Goal: Transaction & Acquisition: Purchase product/service

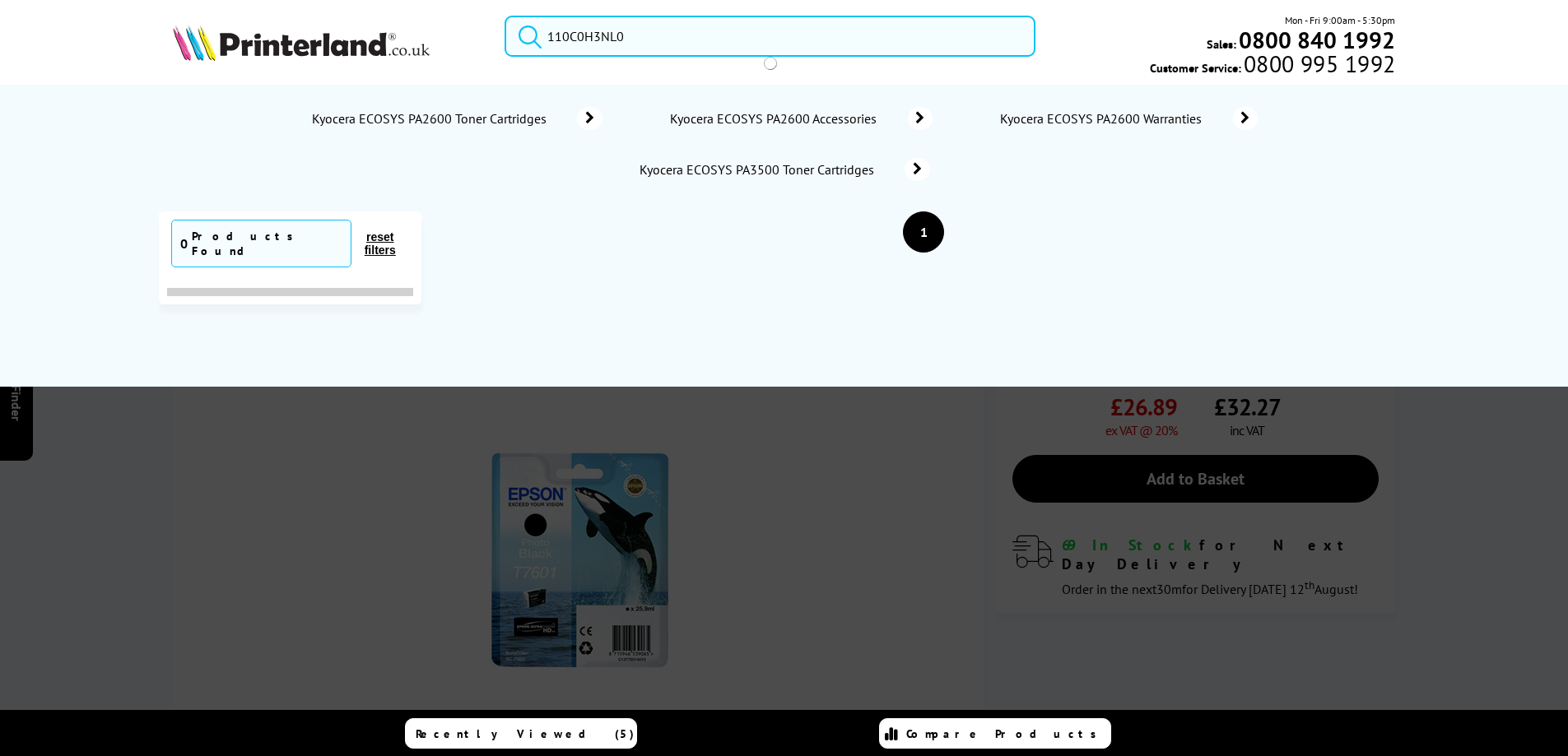
type input "110C0H3NL0"
click at [505, 16] on button "submit" at bounding box center [526, 33] width 41 height 36
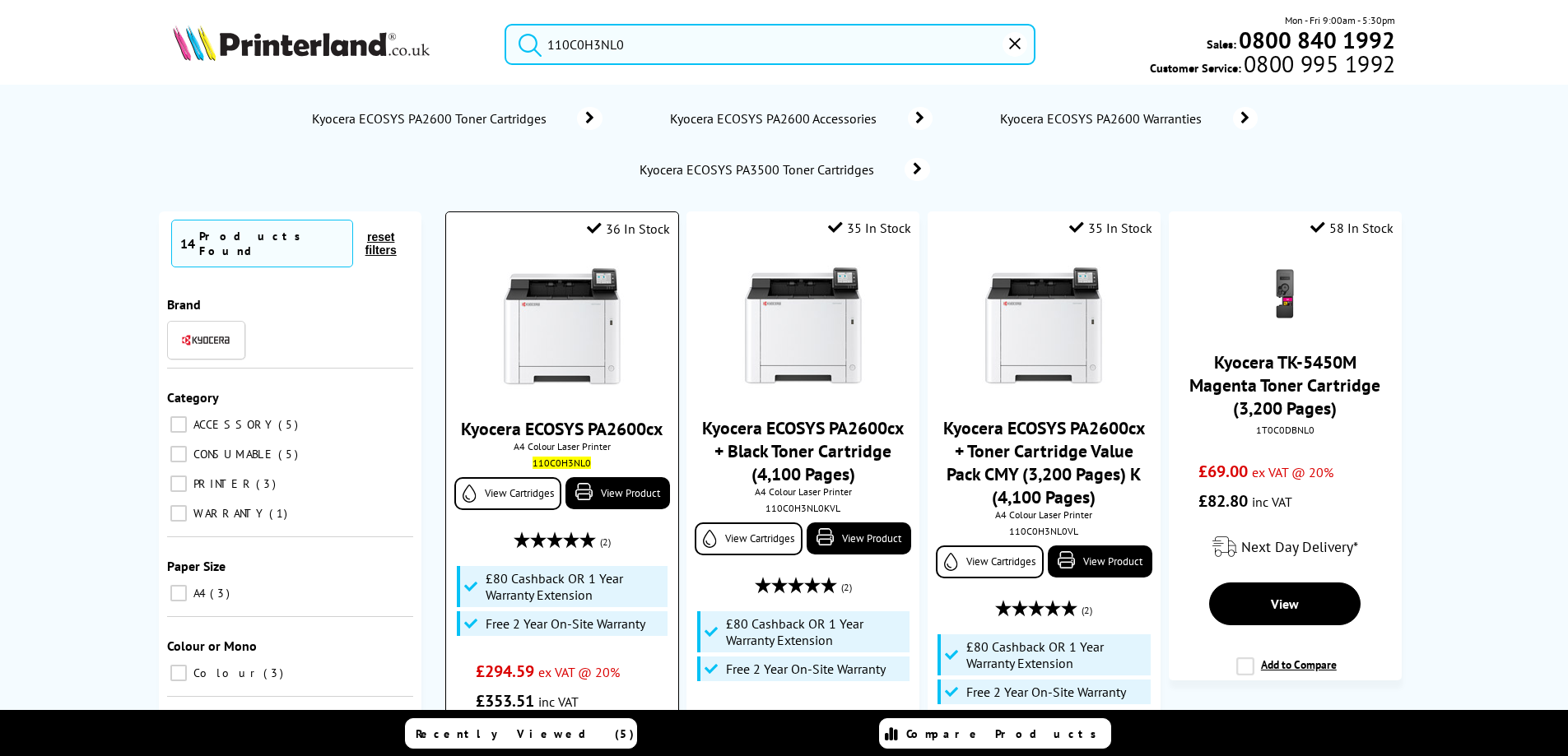
click at [553, 420] on link "Kyocera ECOSYS PA2600cx" at bounding box center [561, 429] width 201 height 23
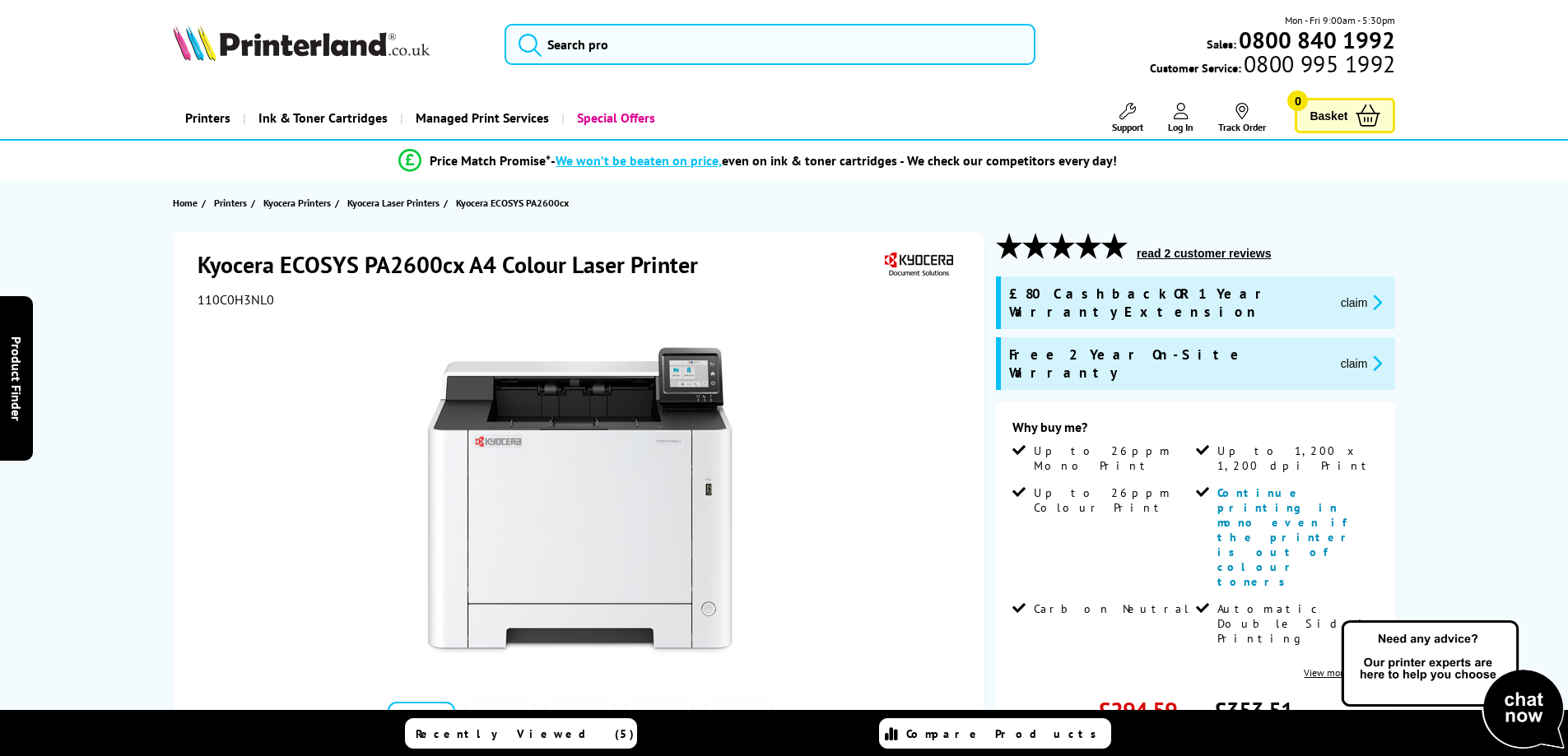
click at [1367, 294] on icon "promo-description" at bounding box center [1373, 303] width 15 height 18
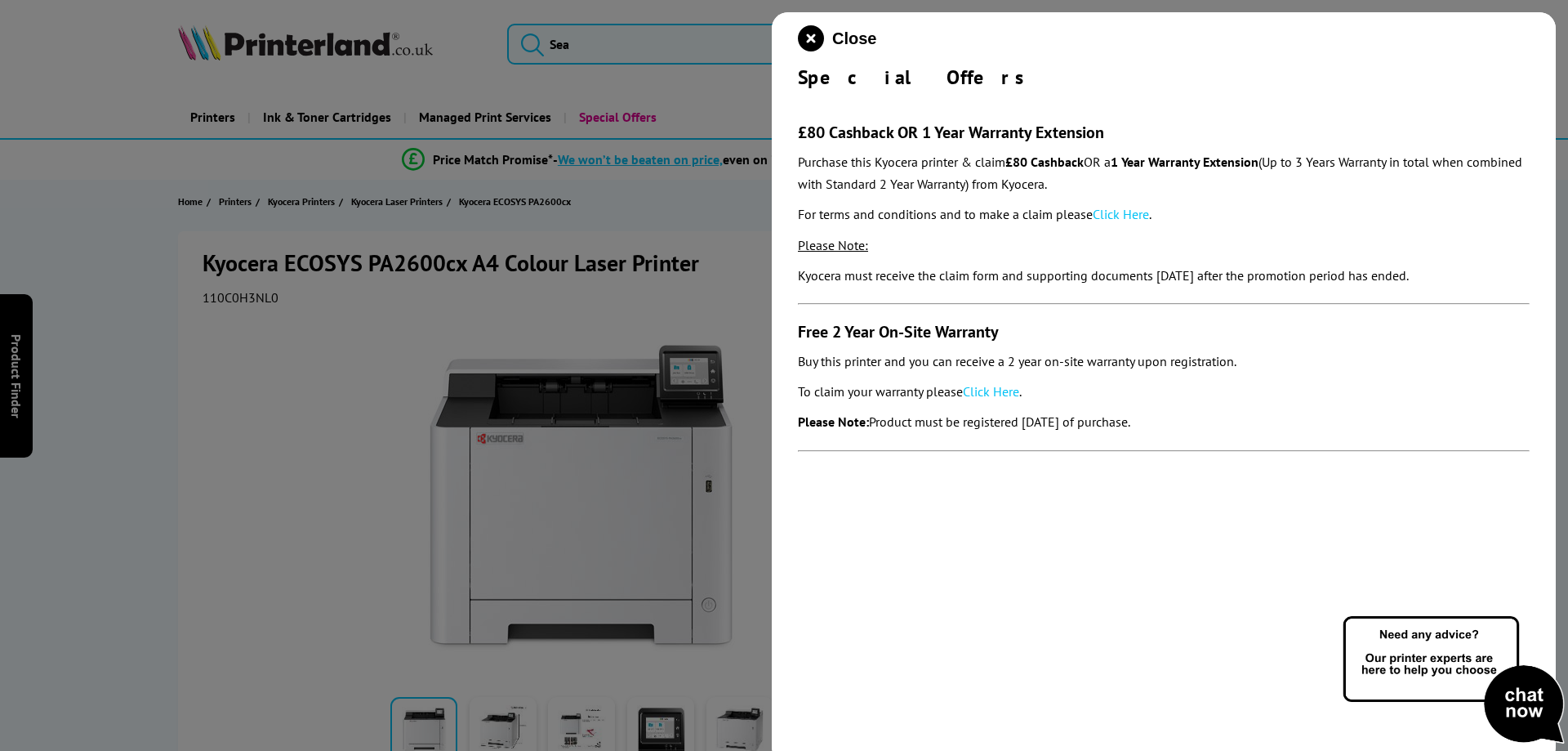
click at [1117, 217] on link "Click Here" at bounding box center [1121, 214] width 56 height 16
click at [803, 43] on icon "close modal" at bounding box center [811, 38] width 26 height 26
